Goal: Transaction & Acquisition: Download file/media

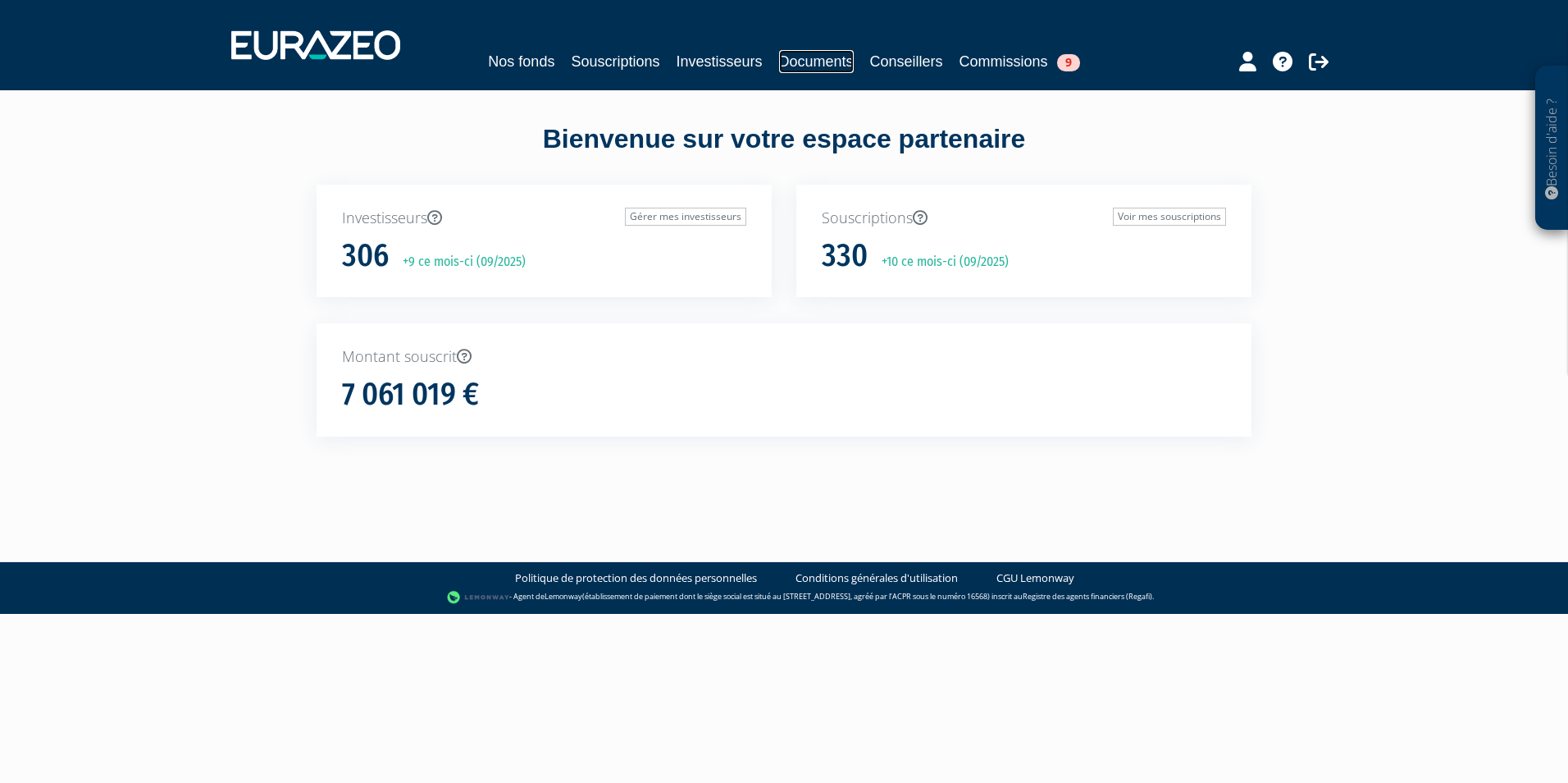
click at [823, 62] on link "Documents" at bounding box center [816, 61] width 74 height 23
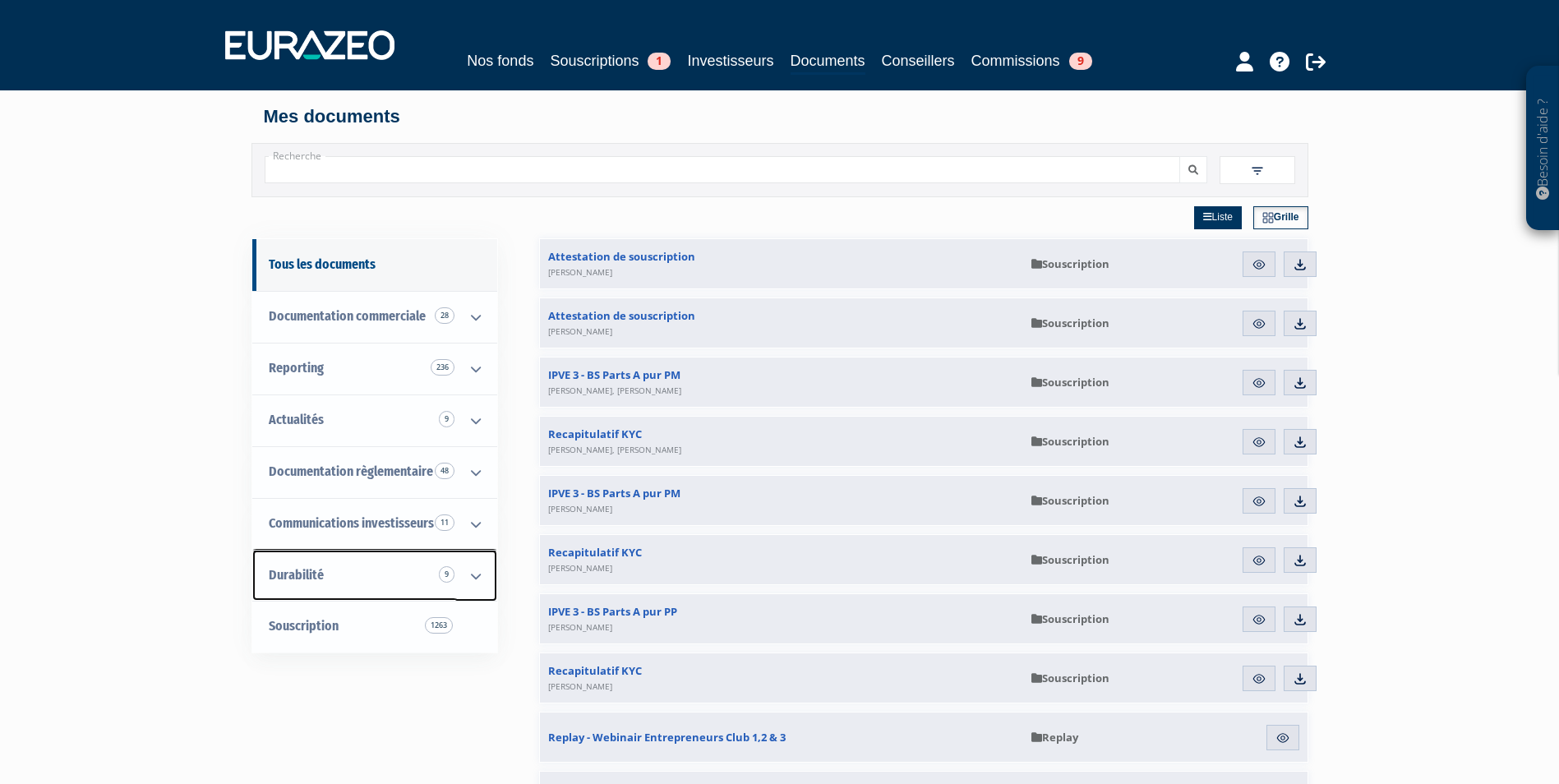
click at [384, 573] on link "Durabilité 9" at bounding box center [375, 576] width 245 height 52
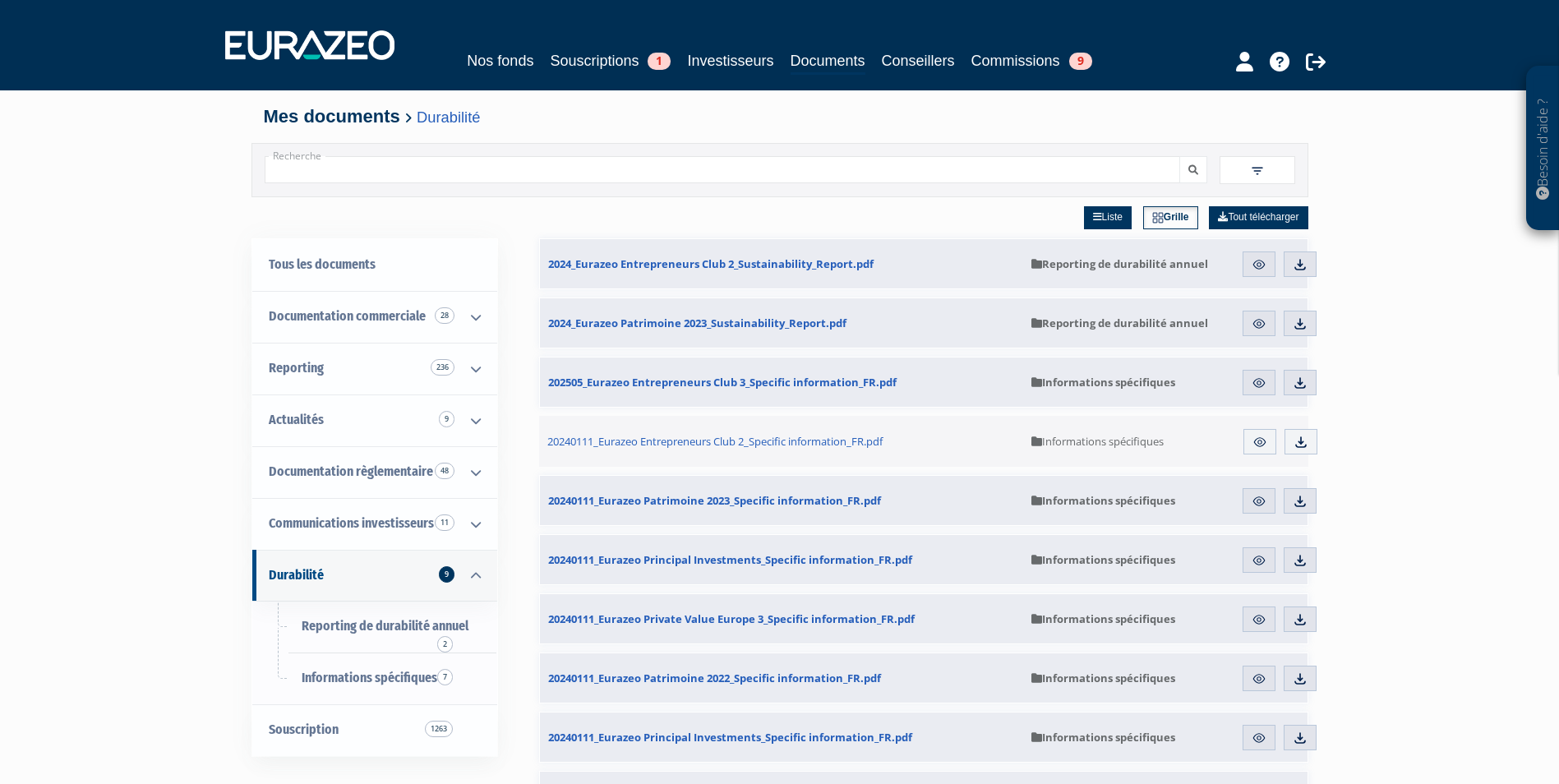
scroll to position [82, 0]
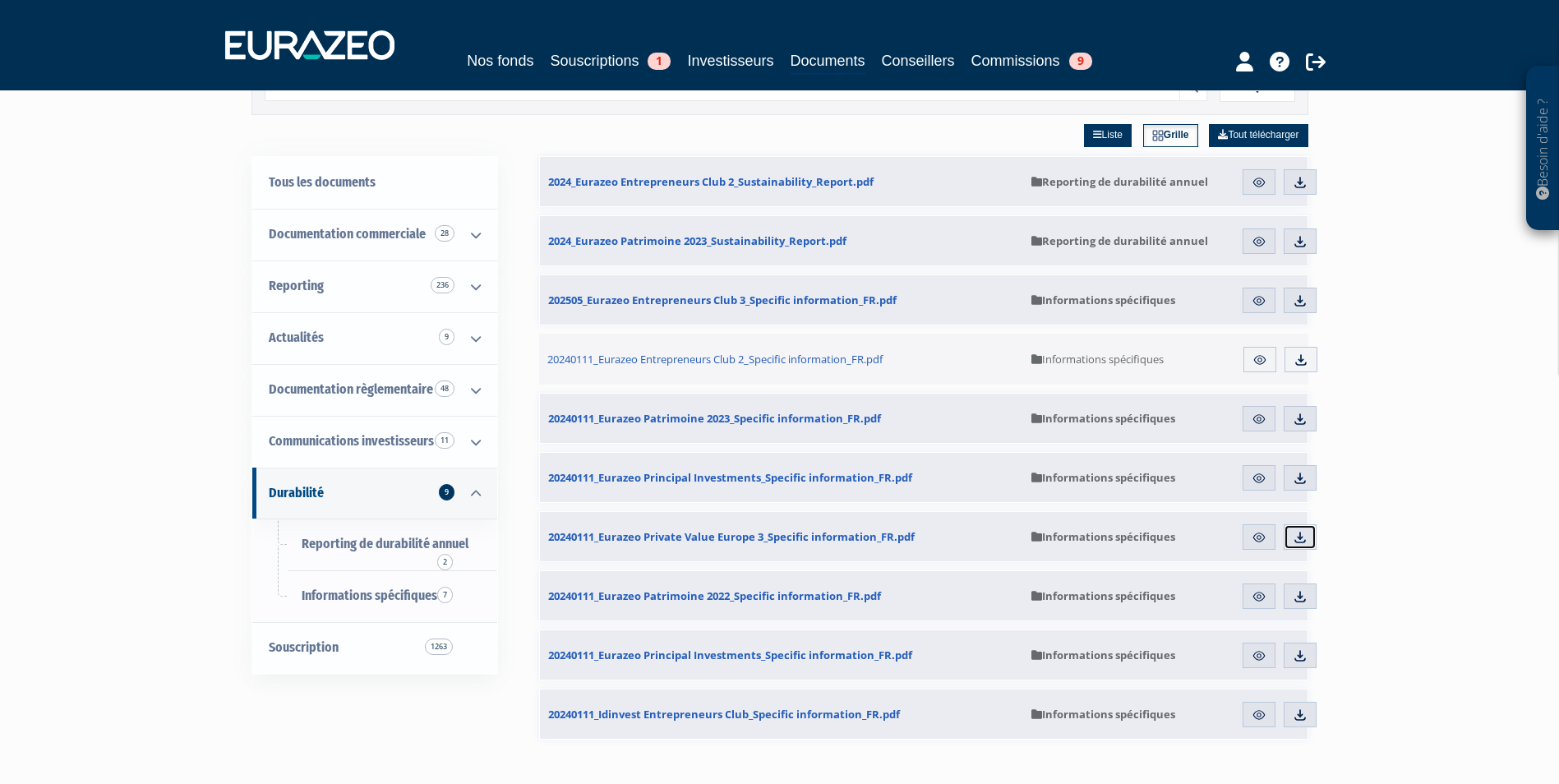
click at [1298, 541] on img at bounding box center [1300, 537] width 15 height 15
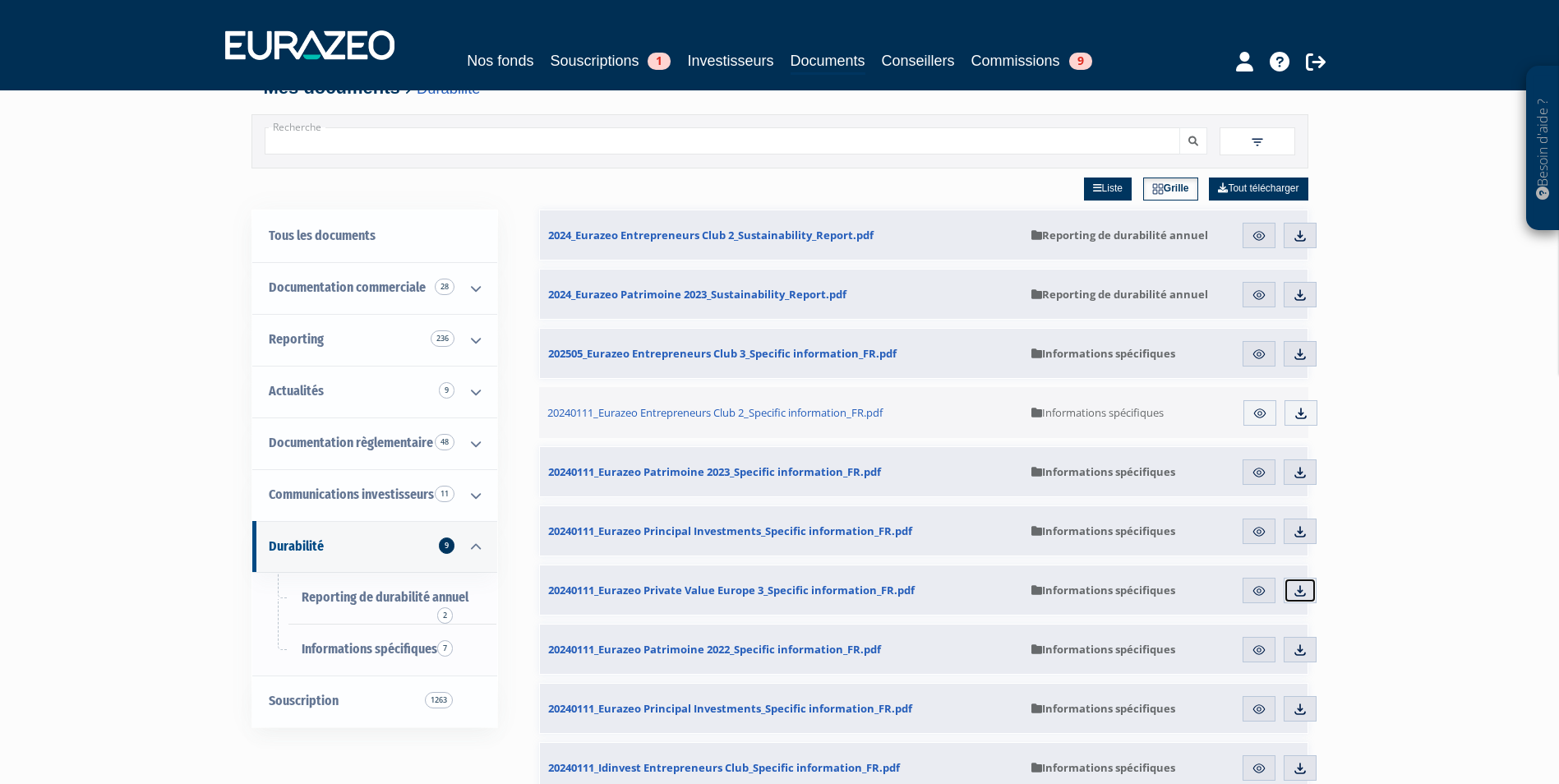
scroll to position [0, 0]
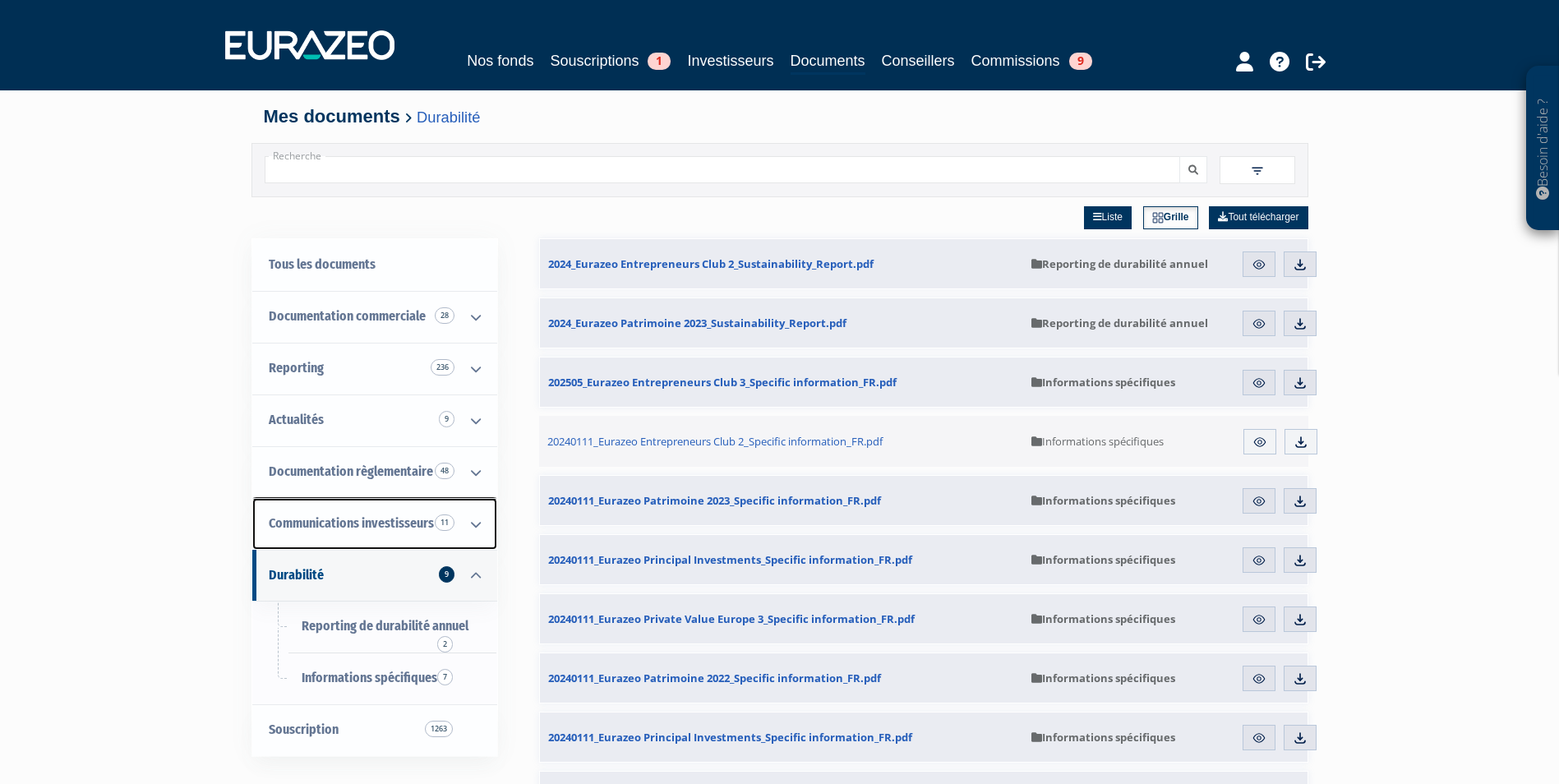
click at [481, 520] on icon at bounding box center [476, 524] width 43 height 51
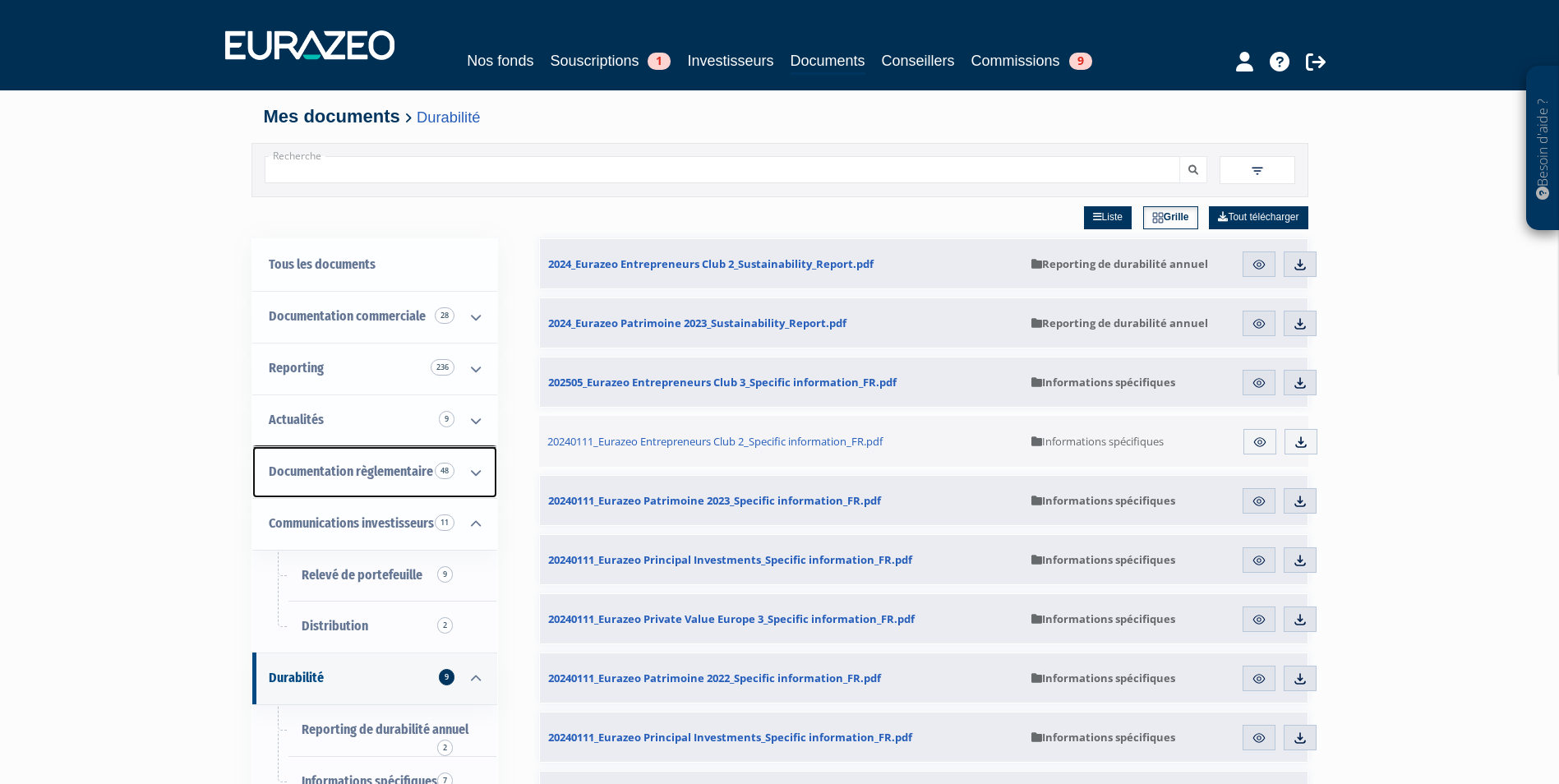
click at [471, 478] on icon at bounding box center [476, 472] width 43 height 51
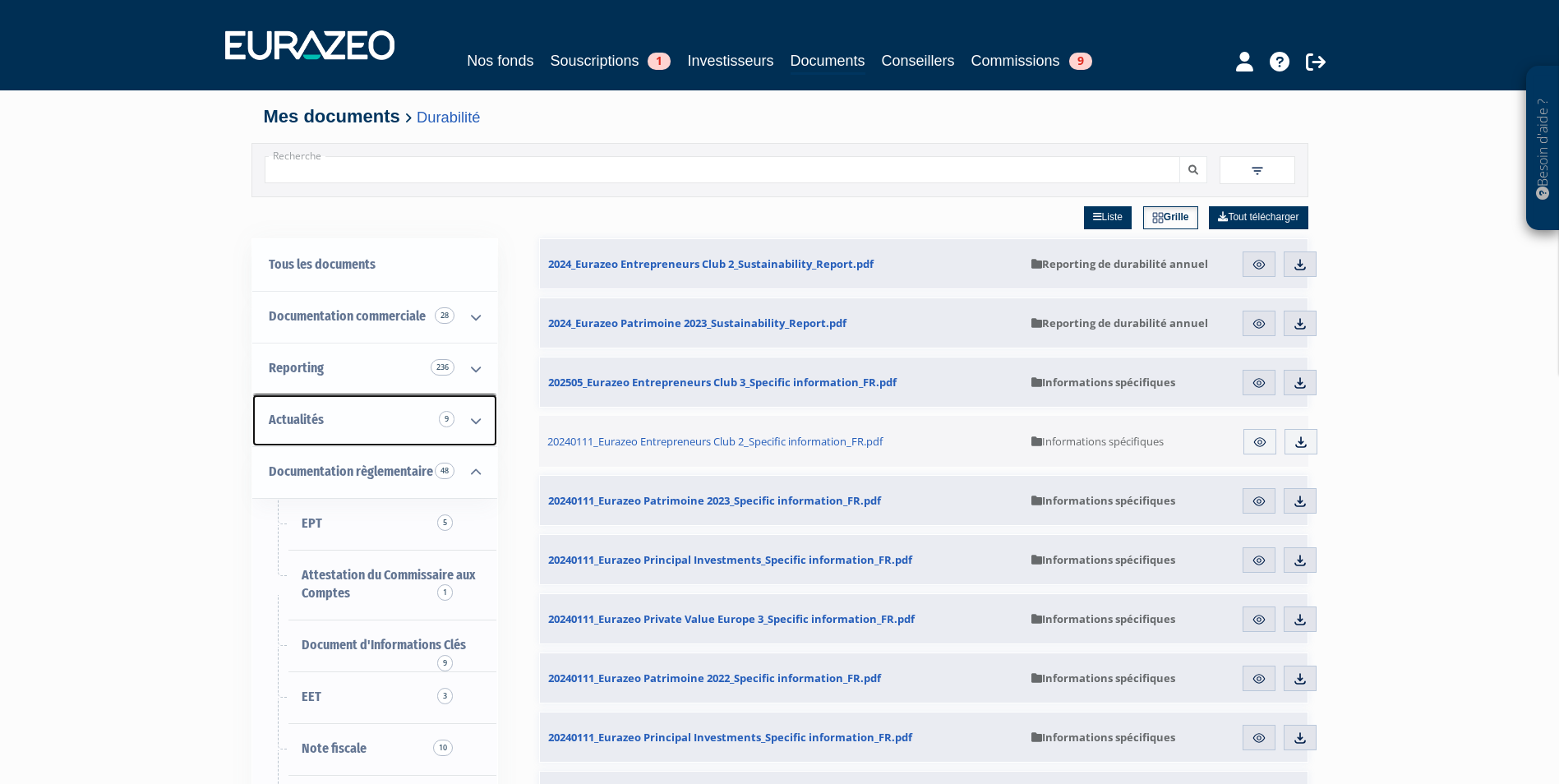
click at [472, 414] on icon at bounding box center [476, 420] width 43 height 51
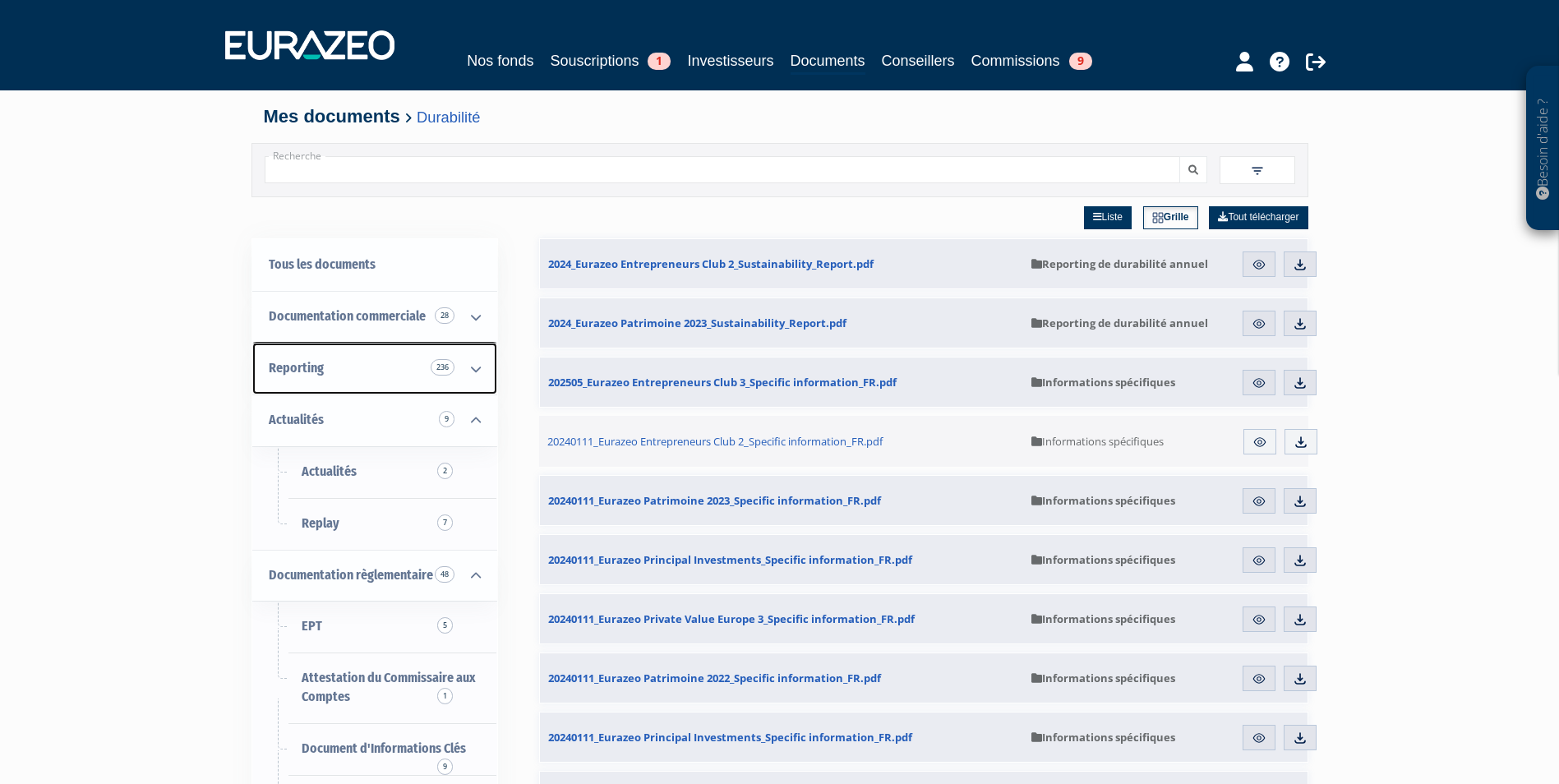
click at [473, 378] on icon at bounding box center [476, 368] width 43 height 51
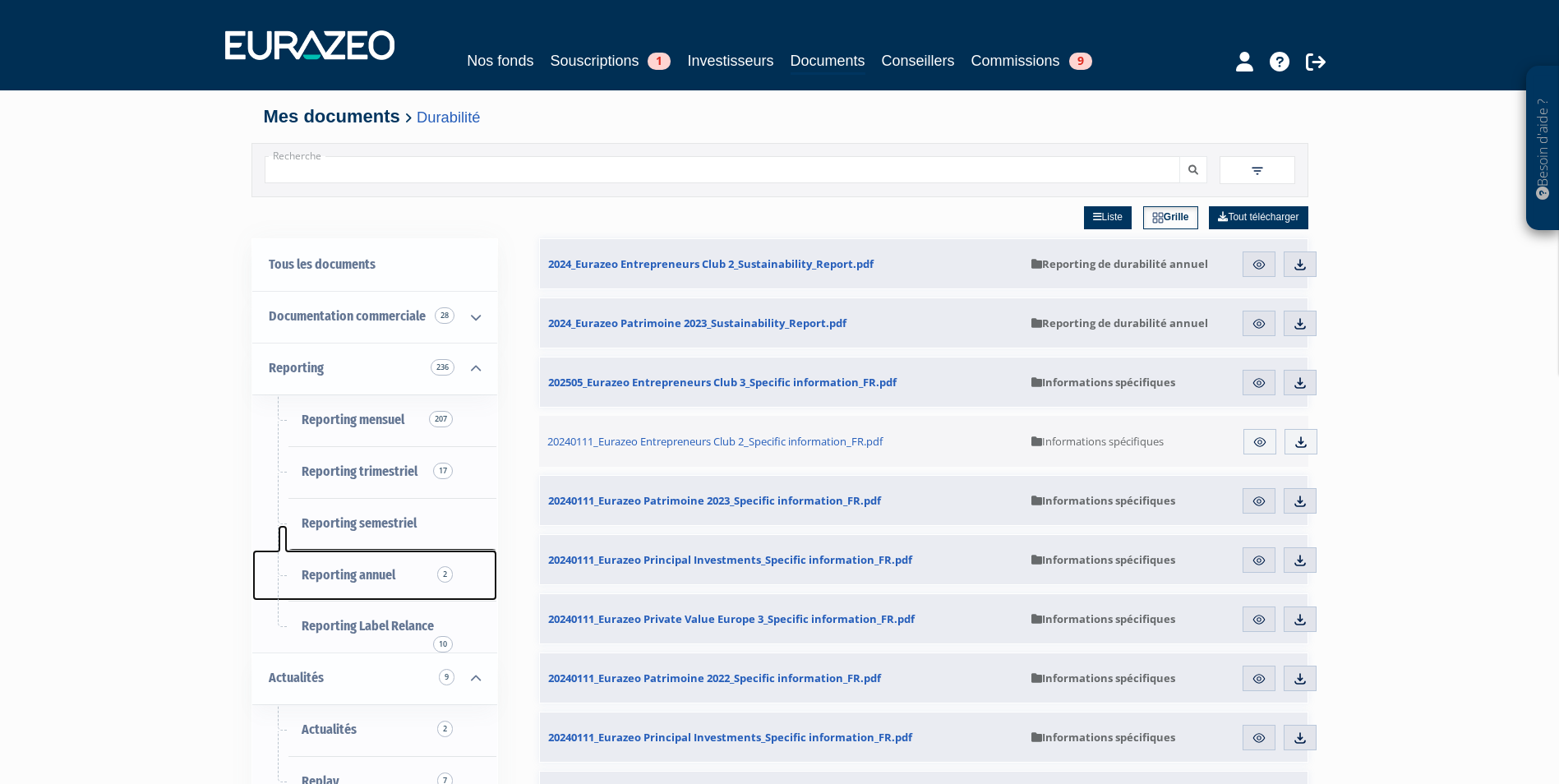
click at [354, 571] on span "Reporting annuel 2" at bounding box center [348, 574] width 93 height 16
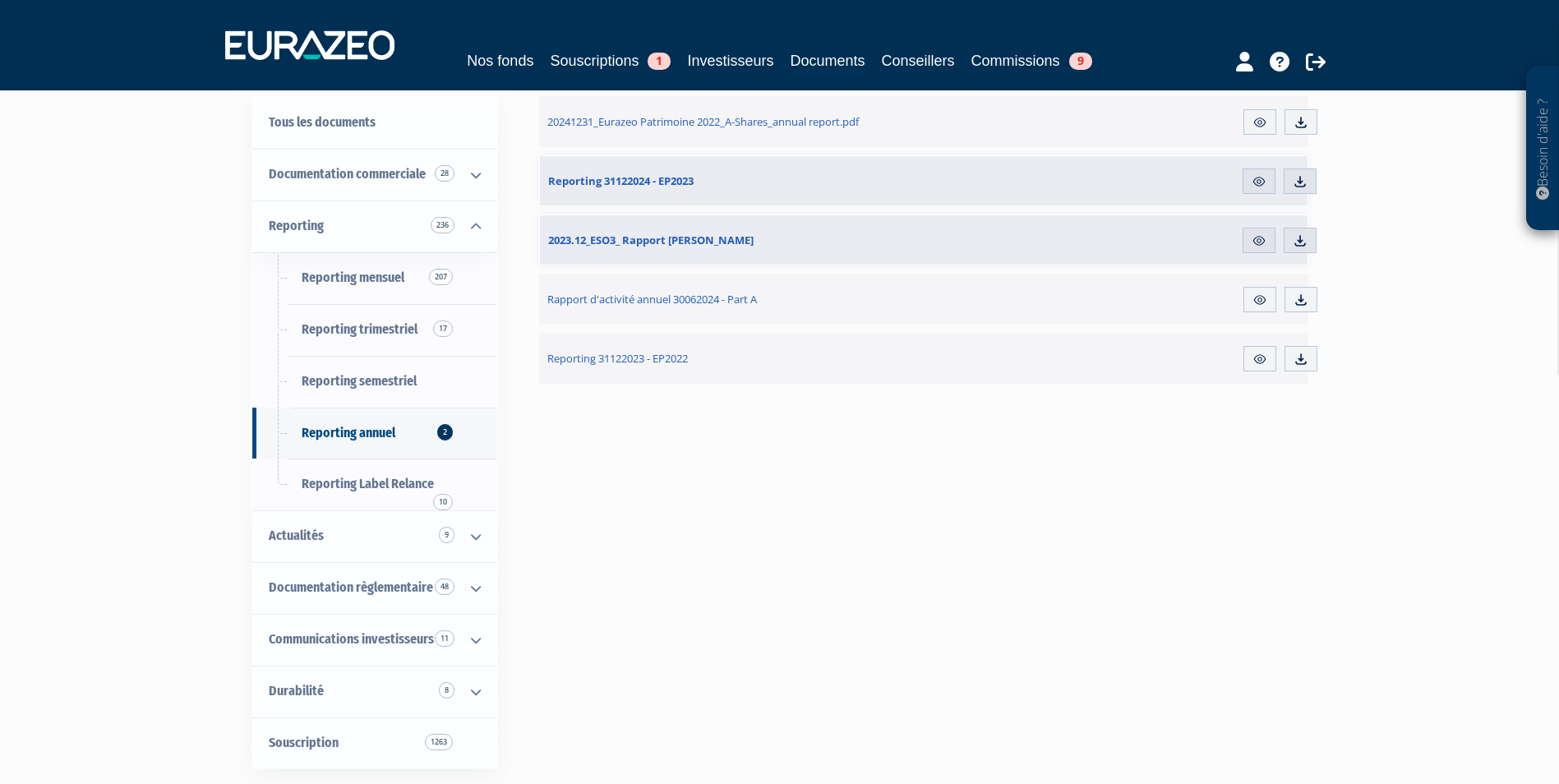
scroll to position [164, 0]
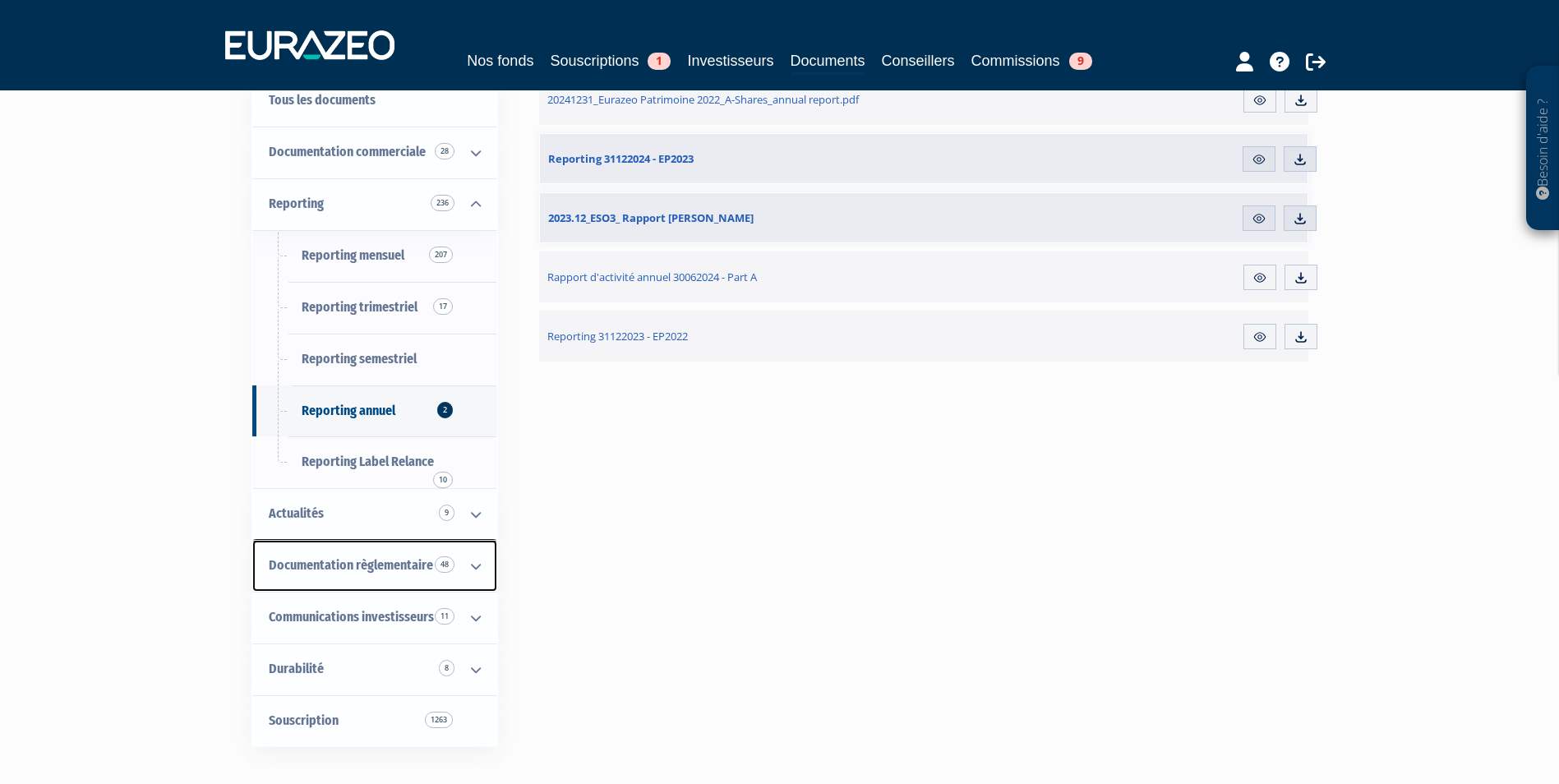
click at [368, 555] on link "Documentation règlementaire 48" at bounding box center [375, 566] width 245 height 52
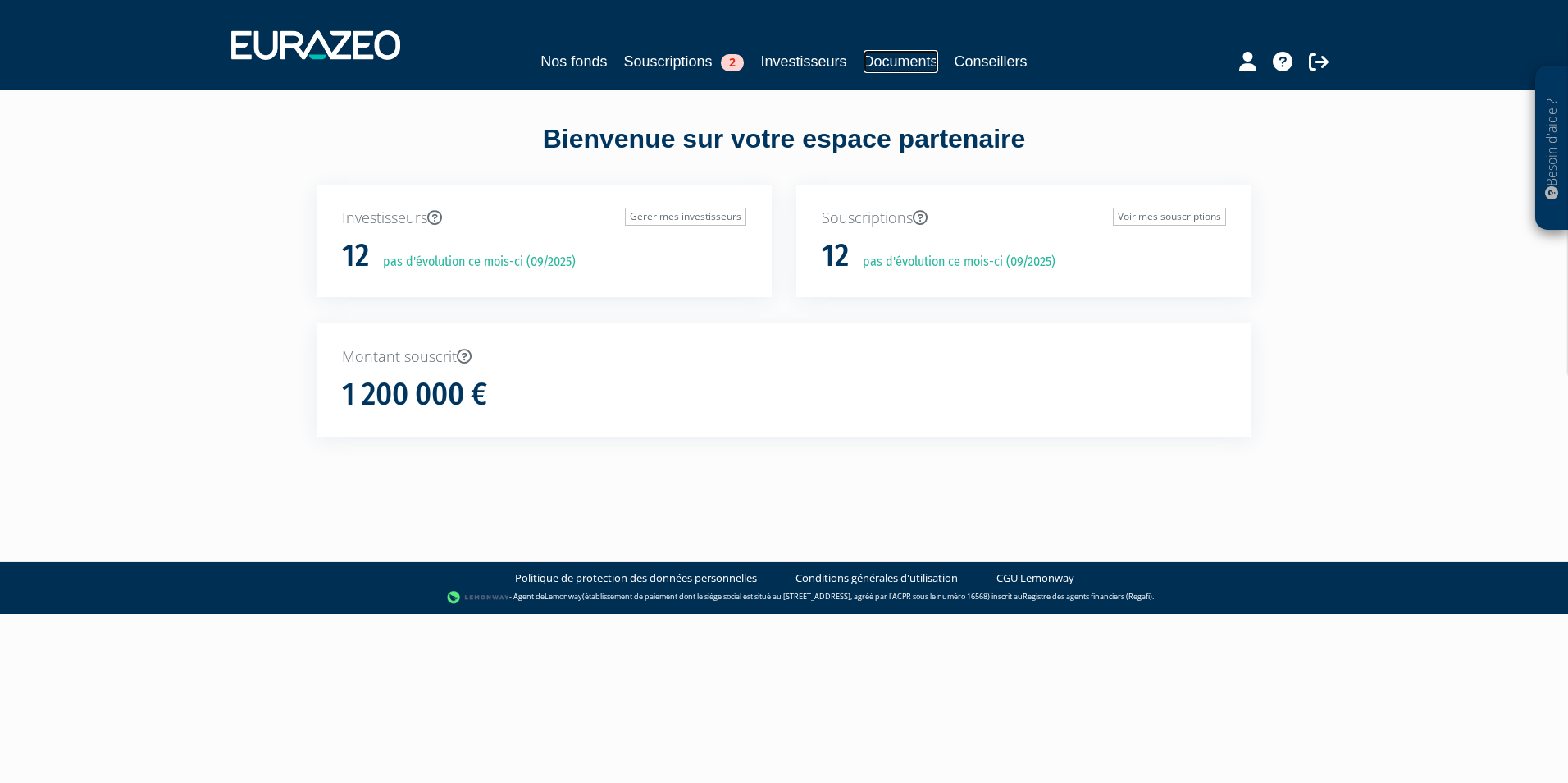
click at [874, 61] on link "Documents" at bounding box center [901, 61] width 74 height 23
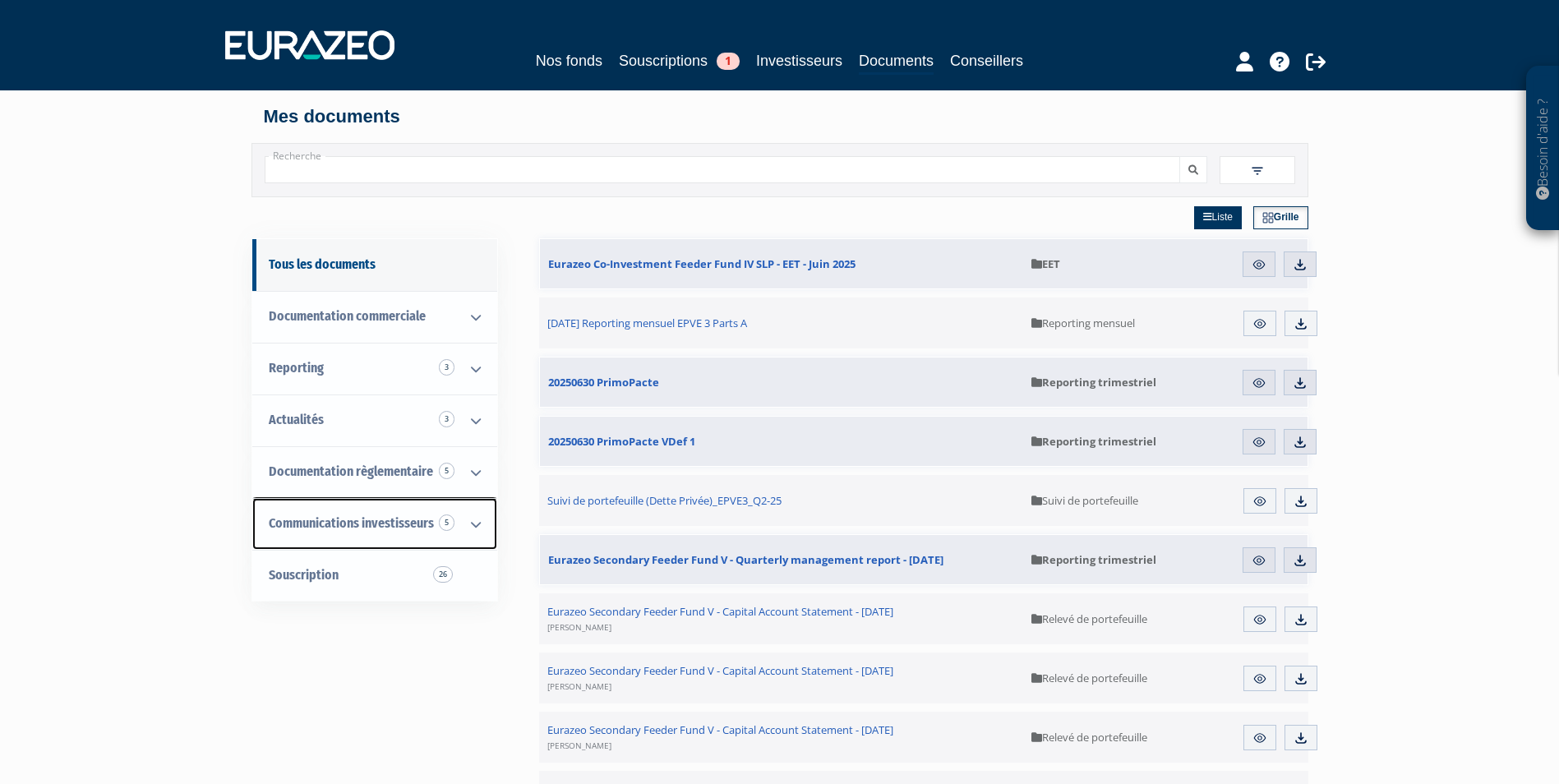
click at [471, 520] on icon at bounding box center [476, 524] width 43 height 51
click at [480, 522] on icon at bounding box center [476, 524] width 43 height 51
click at [479, 476] on icon at bounding box center [476, 472] width 43 height 51
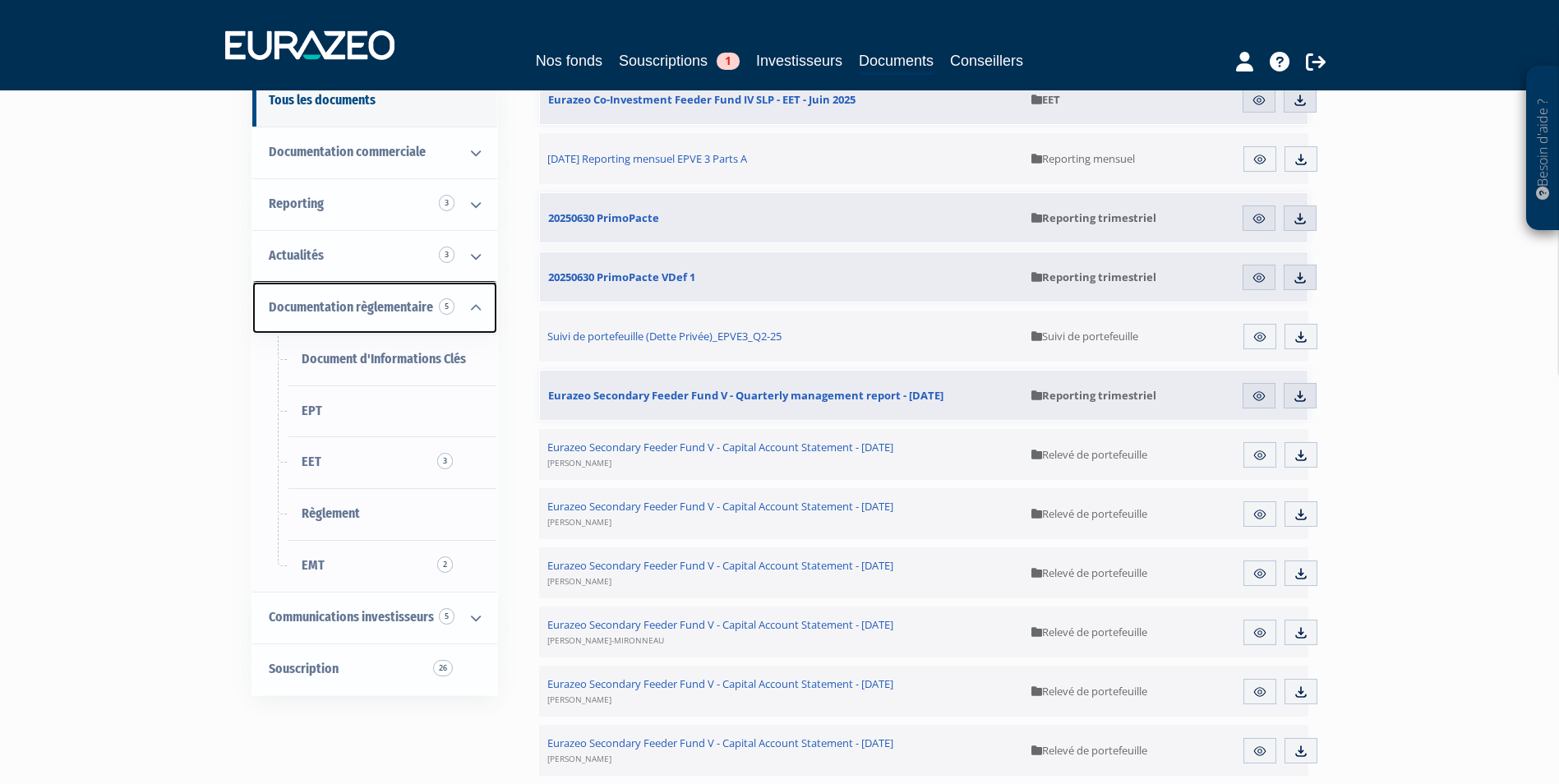
scroll to position [82, 0]
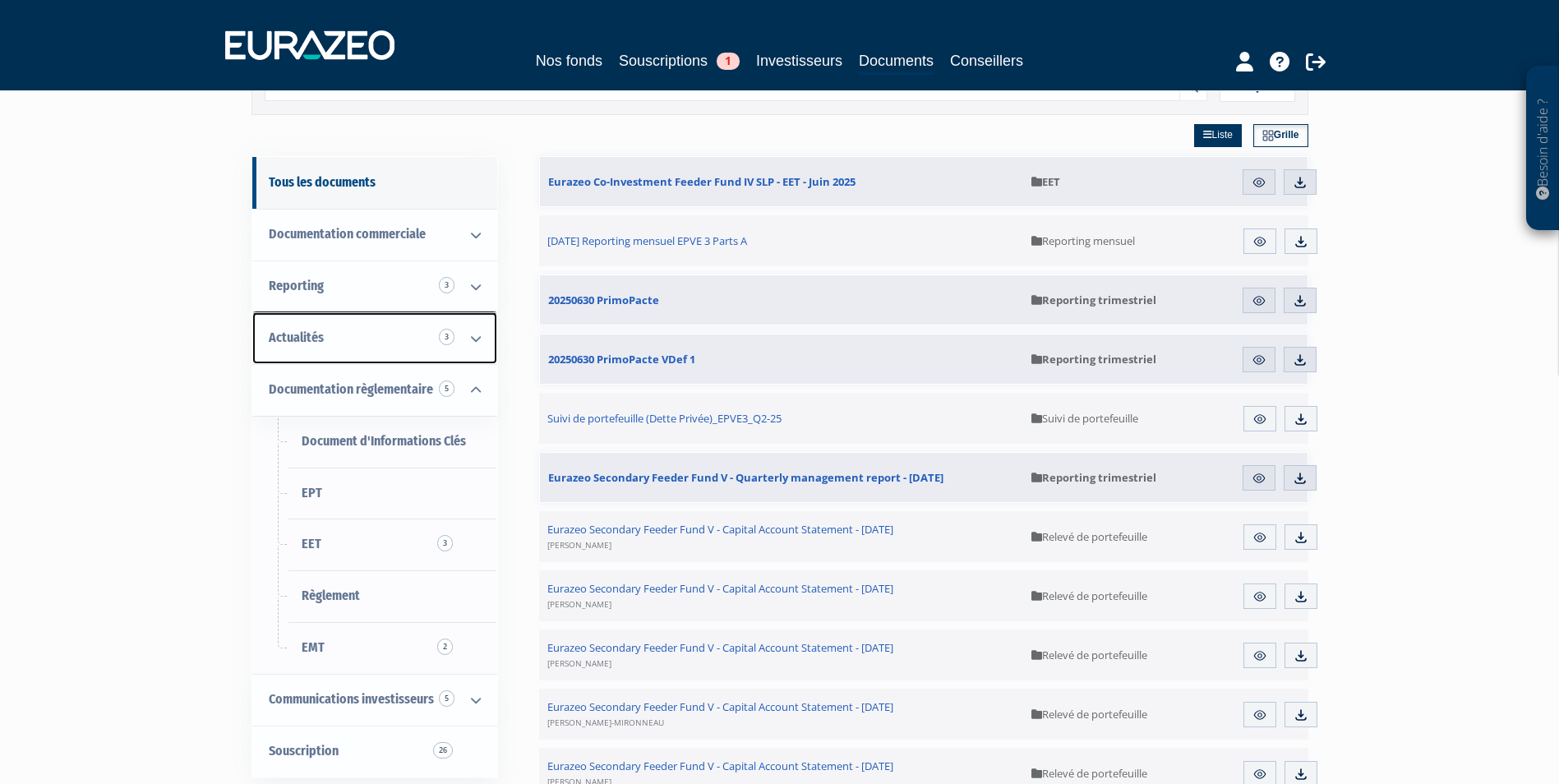
click at [479, 336] on icon at bounding box center [476, 338] width 43 height 51
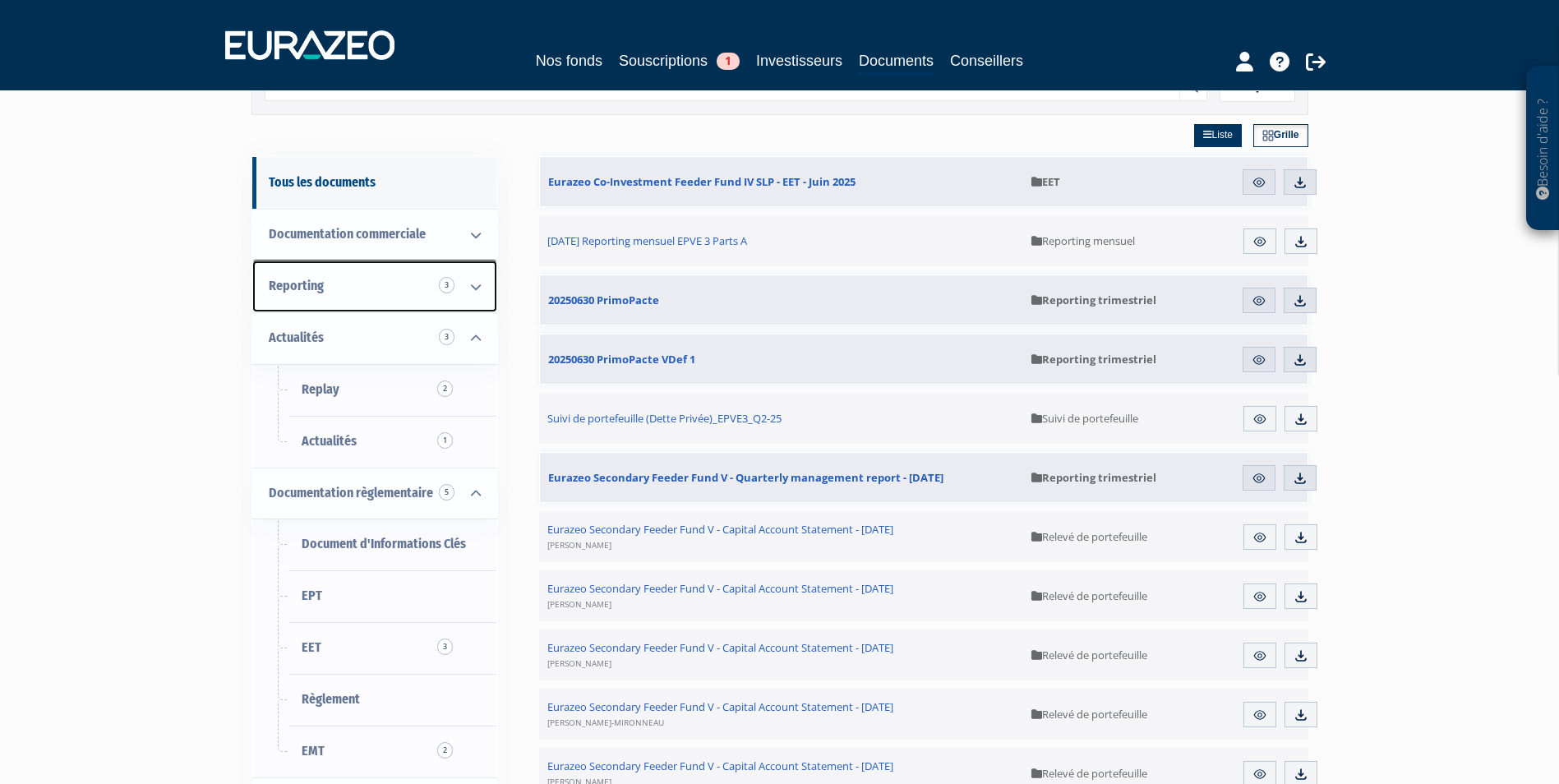
click at [476, 296] on icon at bounding box center [476, 286] width 43 height 51
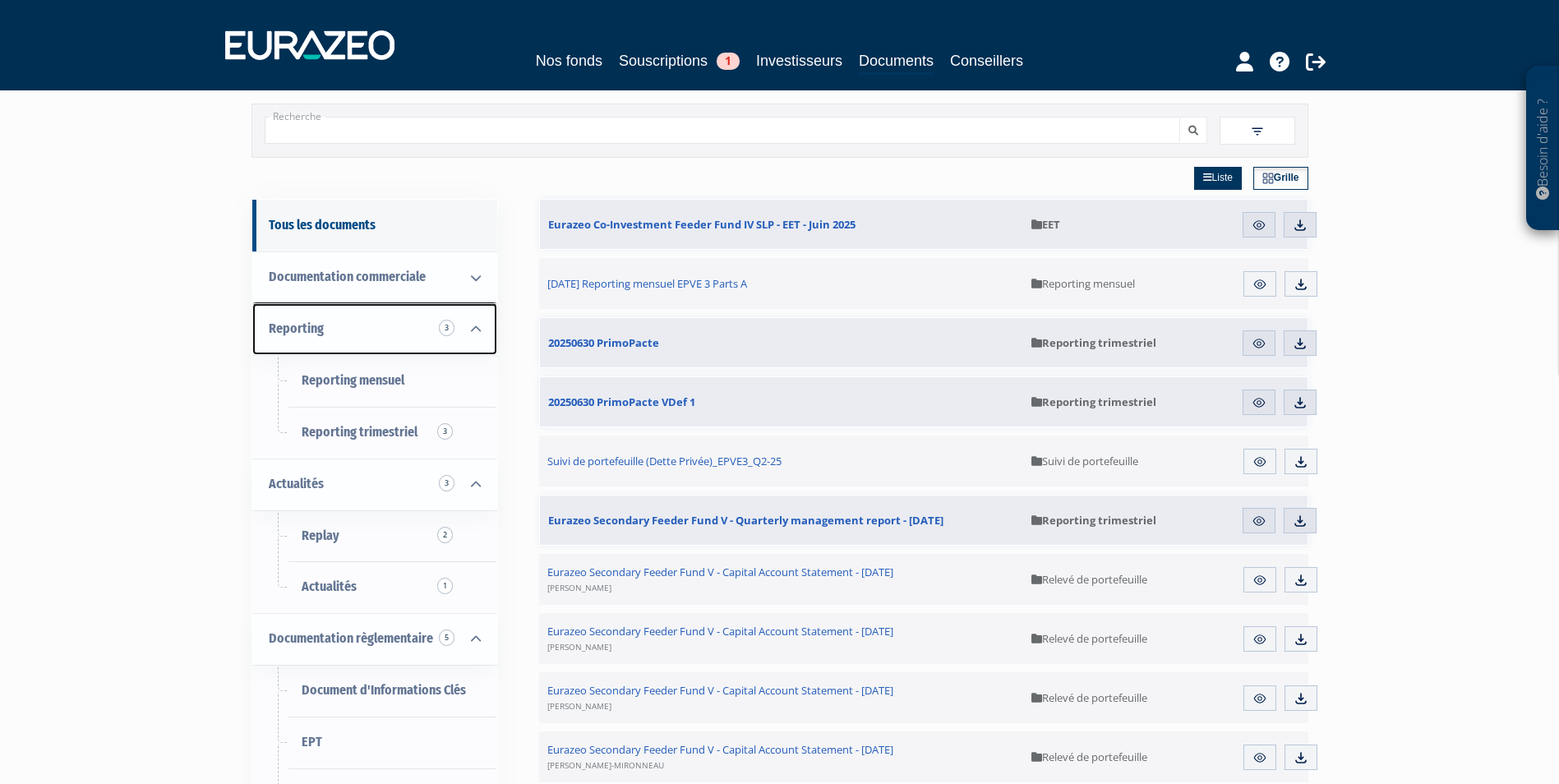
scroll to position [0, 0]
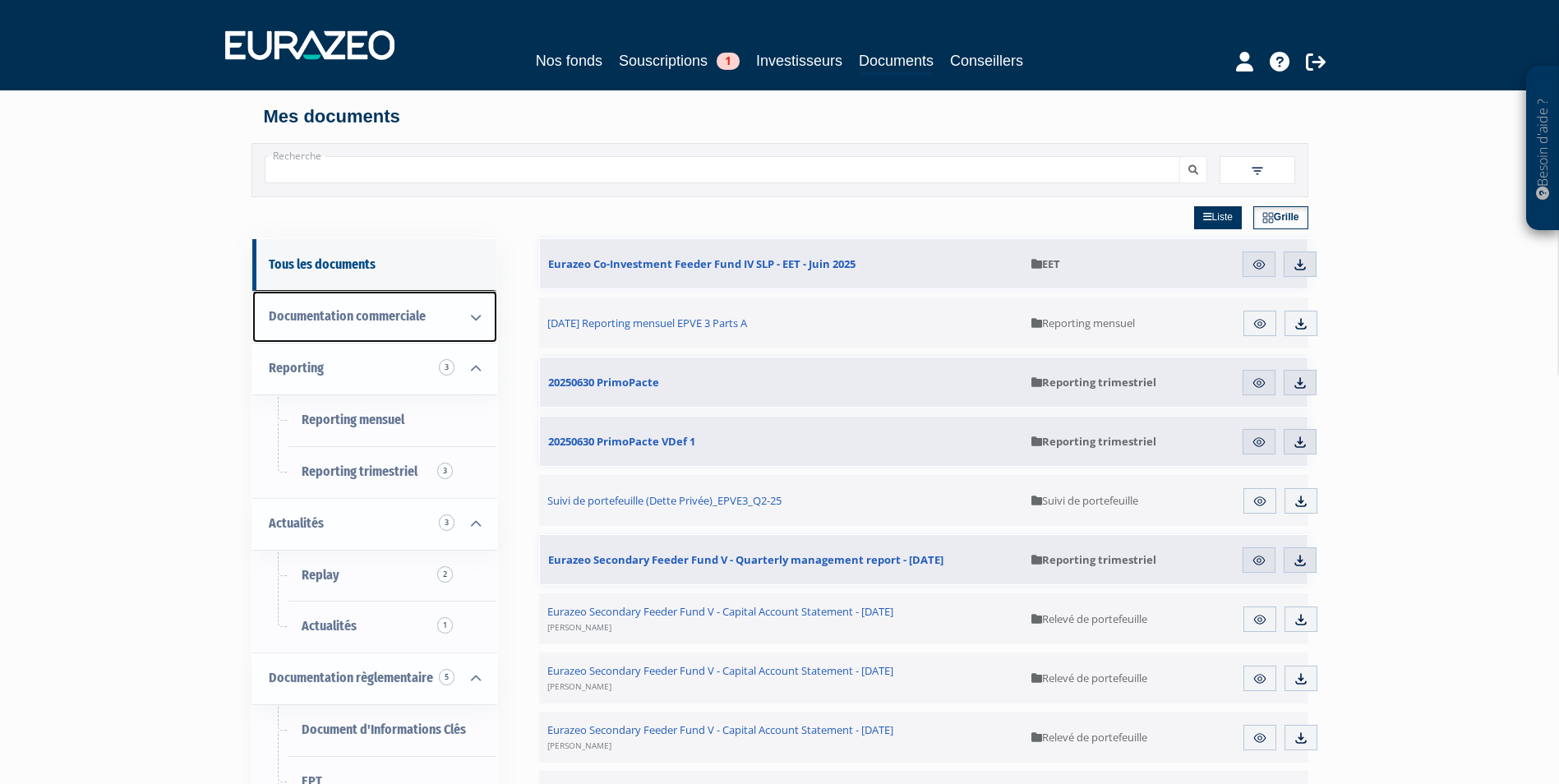
click at [468, 320] on icon at bounding box center [476, 317] width 43 height 51
click at [472, 319] on icon at bounding box center [476, 317] width 43 height 51
